Goal: Find specific page/section: Find specific page/section

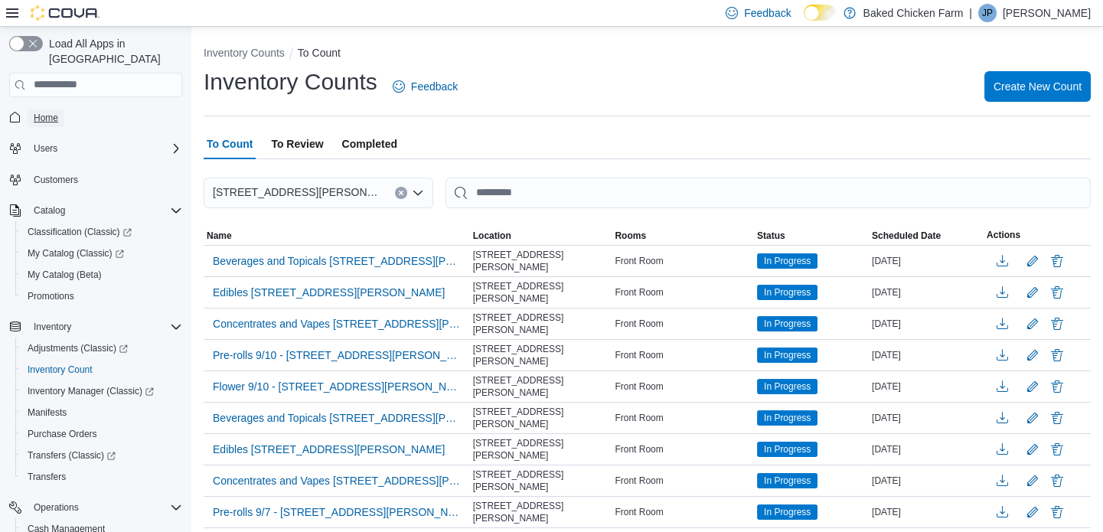
click at [54, 112] on span "Home" at bounding box center [46, 118] width 24 height 12
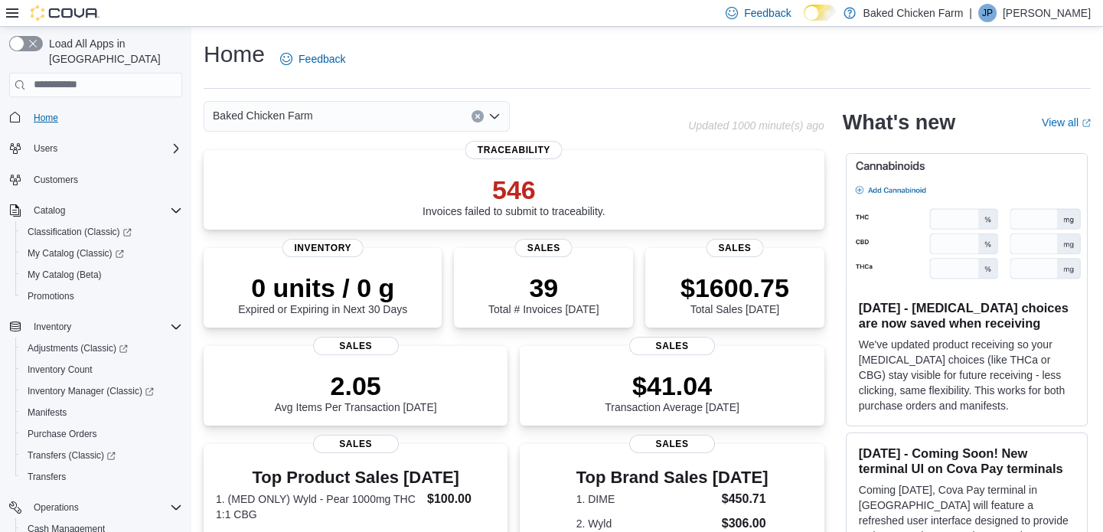
click at [51, 112] on span "Home" at bounding box center [46, 118] width 24 height 12
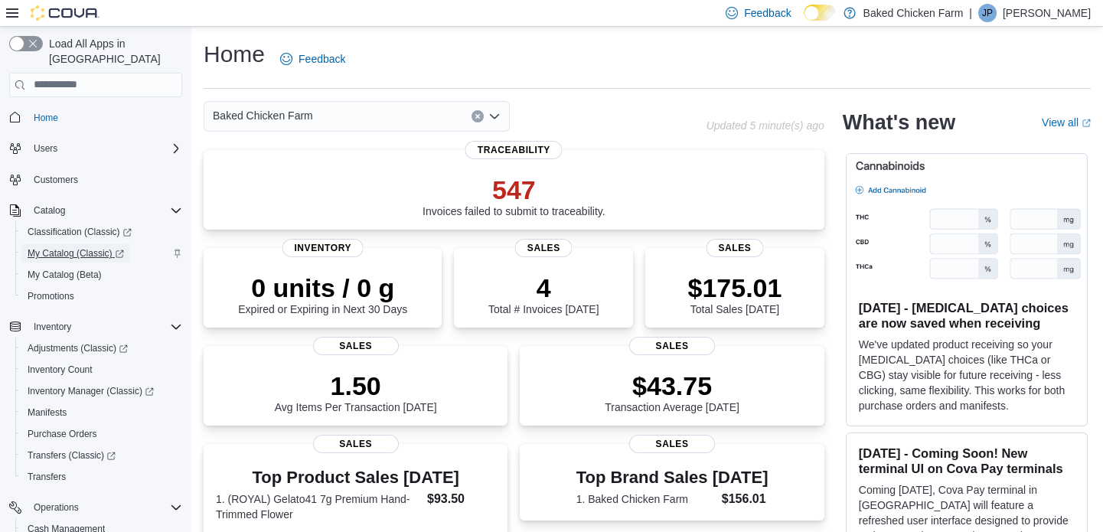
click at [103, 247] on span "My Catalog (Classic)" at bounding box center [76, 253] width 96 height 12
